Goal: Register for event/course

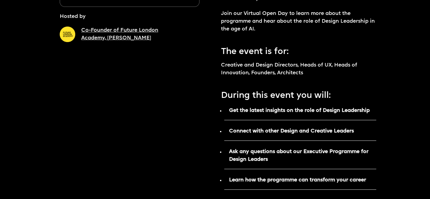
scroll to position [224, 0]
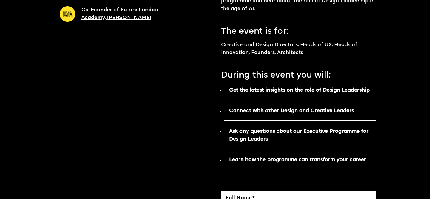
click at [263, 93] on p "Get the latest insights on the role of Design Leadership" at bounding box center [300, 92] width 152 height 15
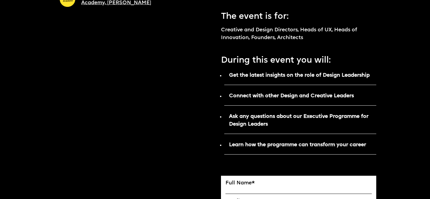
click at [275, 93] on p "Connect with other Design and Creative Leaders" at bounding box center [300, 98] width 152 height 15
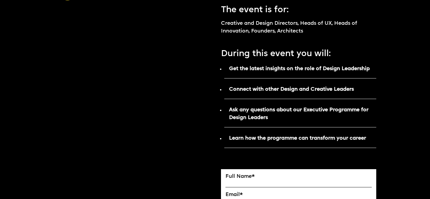
scroll to position [250, 0]
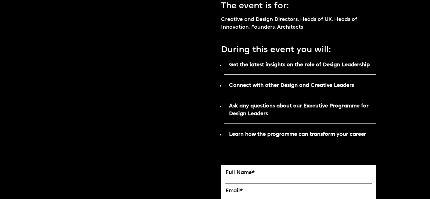
click at [272, 110] on p "Ask any questions about our Executive Programme for Design Leaders" at bounding box center [300, 112] width 152 height 23
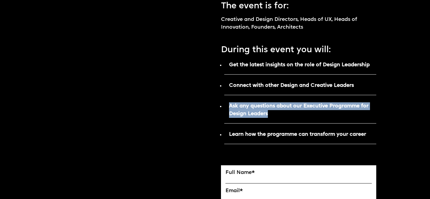
click at [272, 110] on p "Ask any questions about our Executive Programme for Design Leaders" at bounding box center [300, 112] width 152 height 23
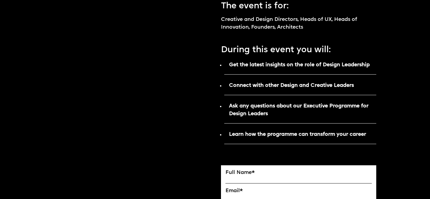
click at [280, 135] on strong "Learn how the programme can transform your career" at bounding box center [297, 134] width 137 height 5
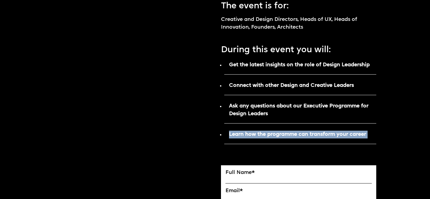
click at [280, 135] on strong "Learn how the programme can transform your career" at bounding box center [297, 134] width 137 height 5
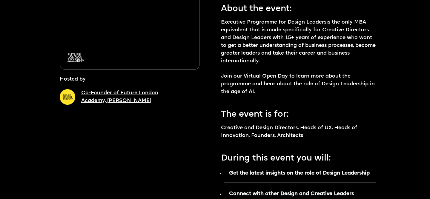
scroll to position [0, 0]
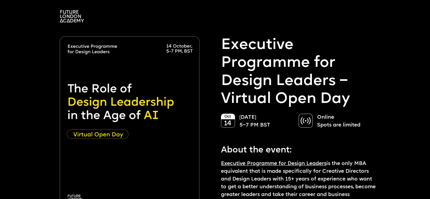
click at [65, 15] on img at bounding box center [72, 16] width 24 height 12
